Goal: Task Accomplishment & Management: Use online tool/utility

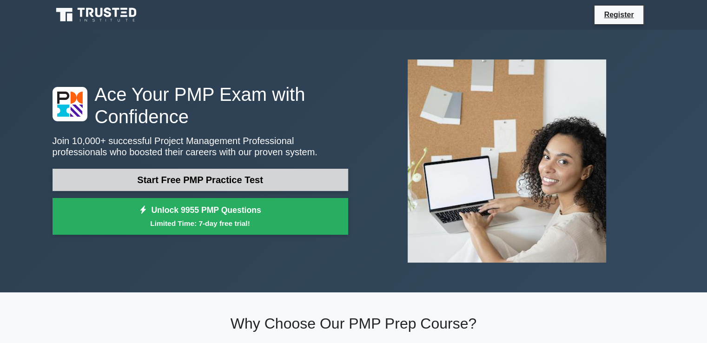
click at [126, 184] on link "Start Free PMP Practice Test" at bounding box center [201, 180] width 296 height 22
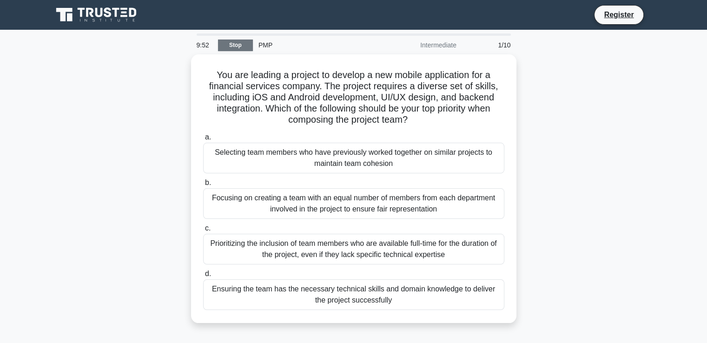
click at [224, 44] on link "Stop" at bounding box center [235, 45] width 35 height 12
